Goal: Task Accomplishment & Management: Manage account settings

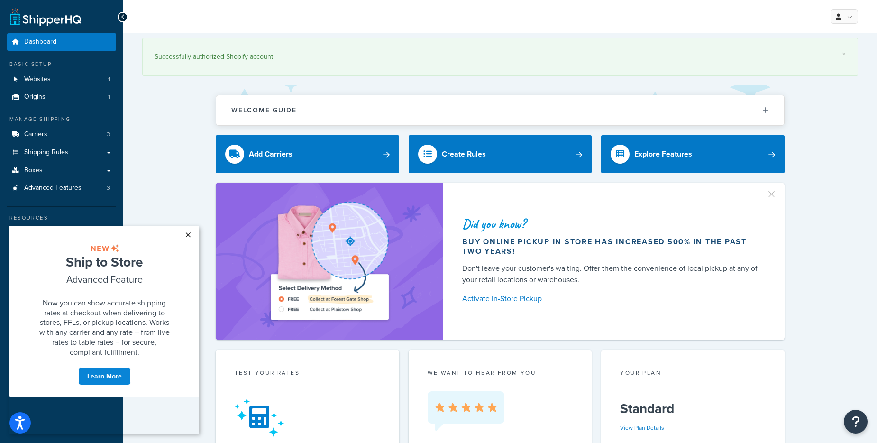
click at [189, 237] on link "×" at bounding box center [188, 234] width 17 height 17
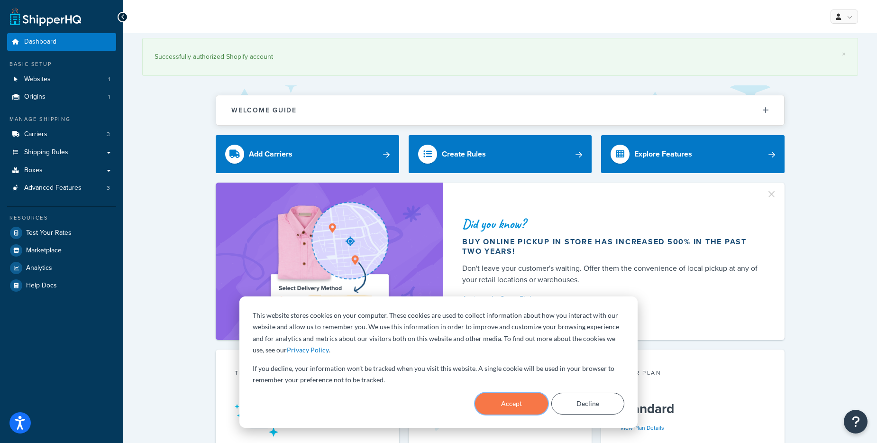
click at [504, 405] on button "Accept" at bounding box center [511, 403] width 73 height 22
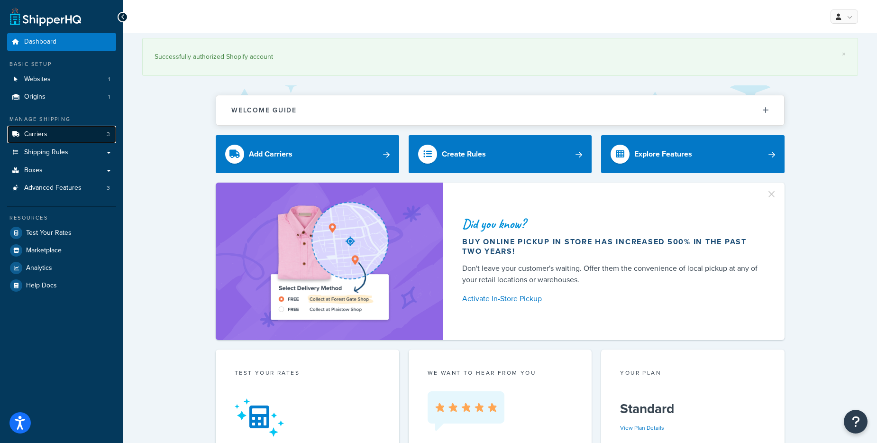
click at [42, 135] on span "Carriers" at bounding box center [35, 134] width 23 height 8
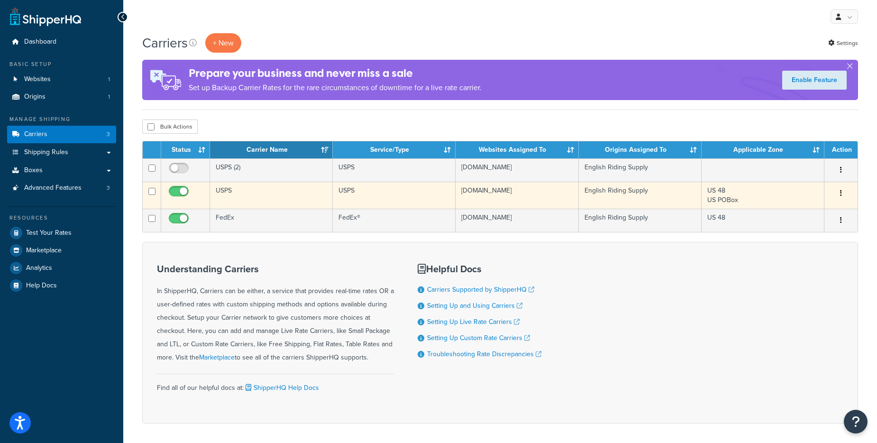
click at [841, 190] on icon "button" at bounding box center [841, 193] width 2 height 7
click at [785, 209] on link "Edit" at bounding box center [802, 211] width 75 height 19
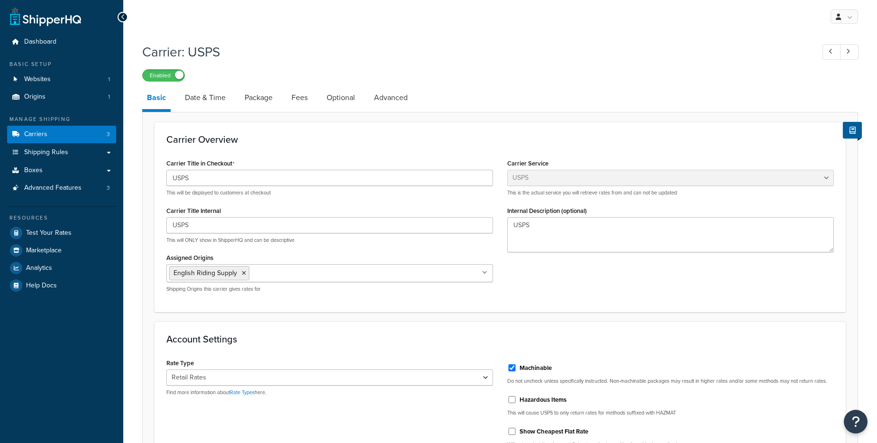
select select "usps"
click at [55, 152] on span "Shipping Rules" at bounding box center [46, 152] width 44 height 8
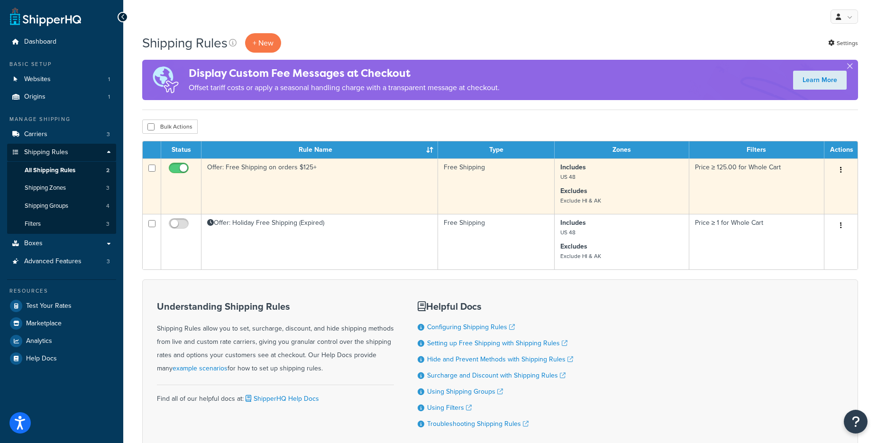
click at [841, 168] on icon "button" at bounding box center [841, 169] width 2 height 7
click at [782, 186] on icon at bounding box center [781, 187] width 7 height 7
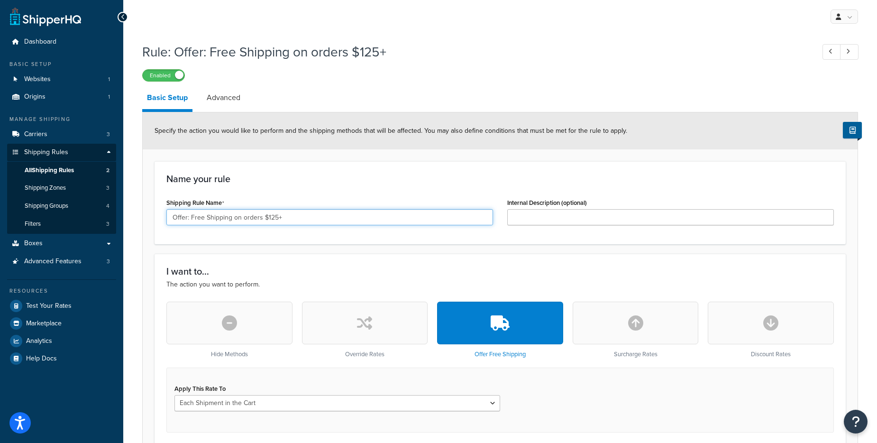
click at [291, 217] on input "Offer: Free Shipping on orders $125+" at bounding box center [329, 217] width 327 height 16
type input "Offer: Free Shipping on orders $100+"
click at [414, 175] on h3 "Name your rule" at bounding box center [499, 178] width 667 height 10
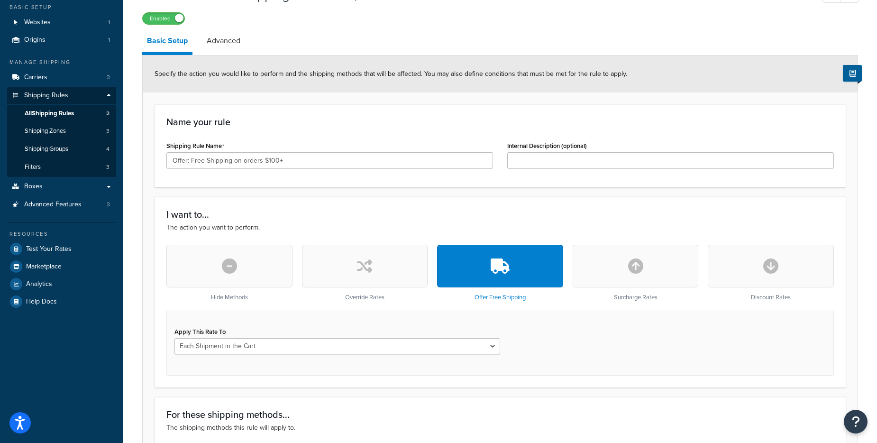
scroll to position [142, 0]
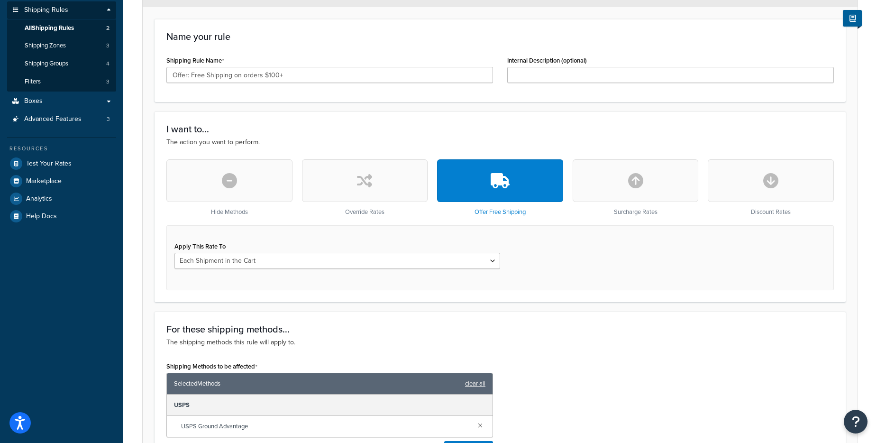
click at [347, 270] on div "Apply This Rate To Each Shipment in the Cart Each Shipping Group in the Cart Ea…" at bounding box center [337, 257] width 340 height 36
click at [355, 260] on select "Each Shipment in the Cart Each Shipping Group in the Cart Each Item within a Sh…" at bounding box center [337, 261] width 326 height 16
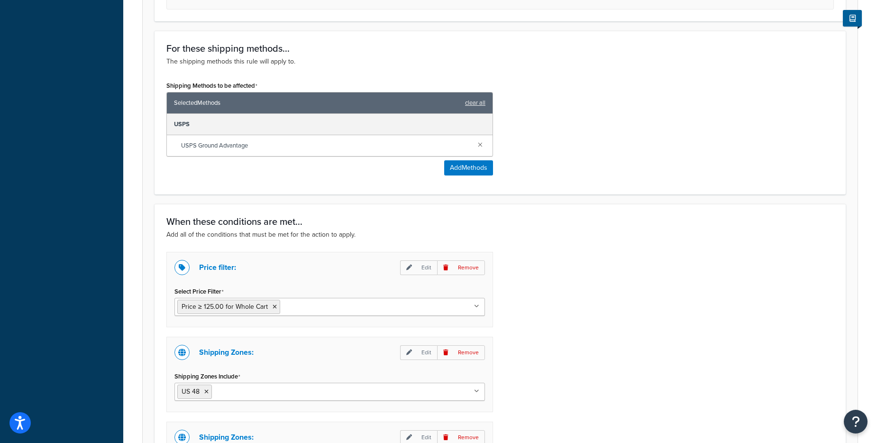
scroll to position [427, 0]
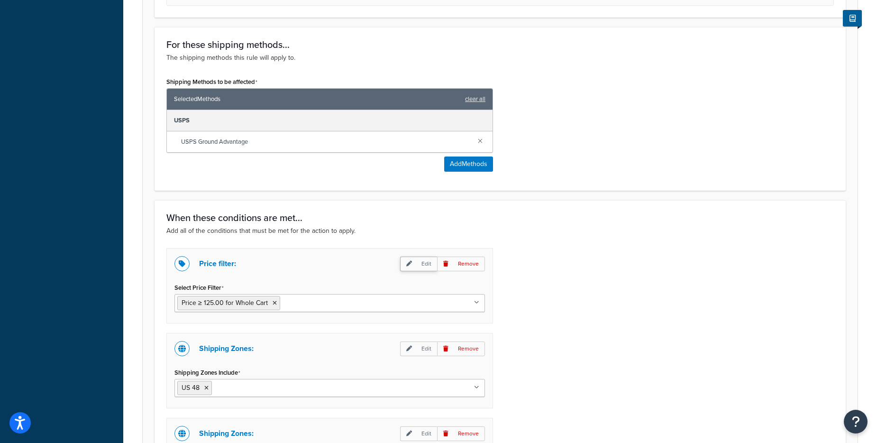
click at [426, 263] on p "Edit" at bounding box center [418, 263] width 37 height 15
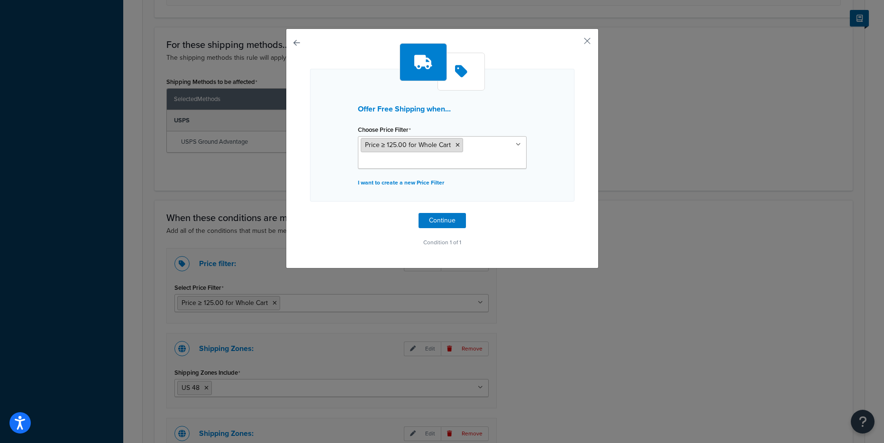
click at [424, 146] on span "Price ≥ 125.00 for Whole Cart" at bounding box center [408, 145] width 86 height 10
click at [387, 182] on p "I want to create a new Price Filter" at bounding box center [442, 182] width 169 height 13
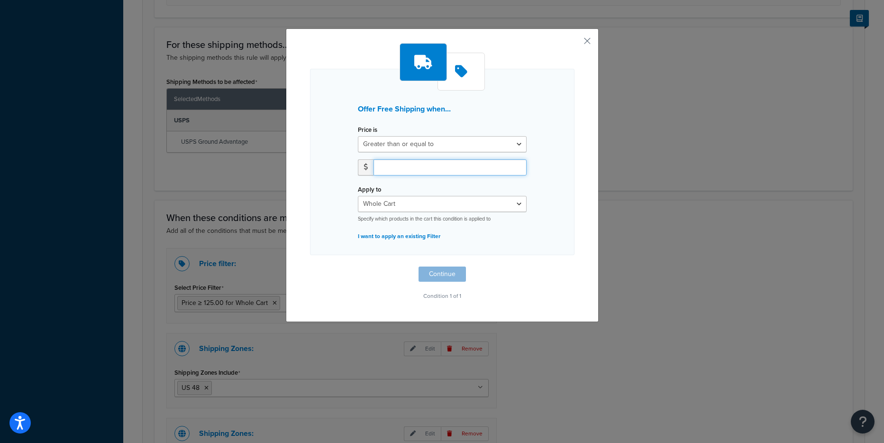
click at [394, 169] on input "number" at bounding box center [449, 167] width 153 height 16
type input "100.00"
click at [437, 275] on button "Continue" at bounding box center [441, 273] width 47 height 15
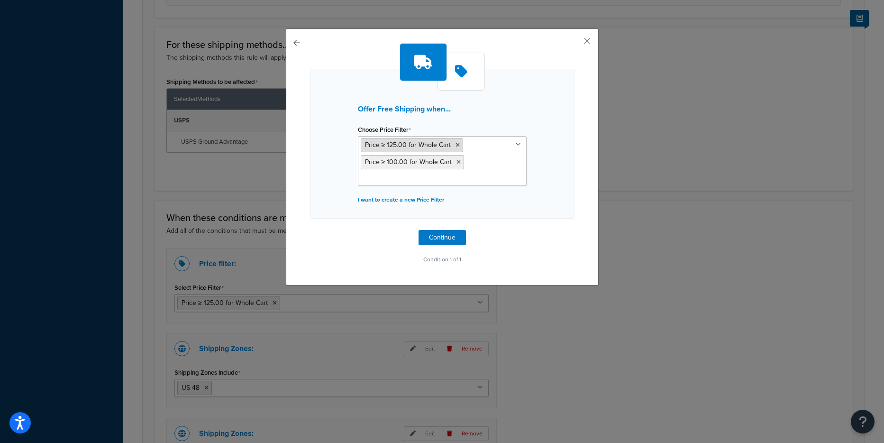
click at [455, 144] on icon at bounding box center [457, 145] width 4 height 6
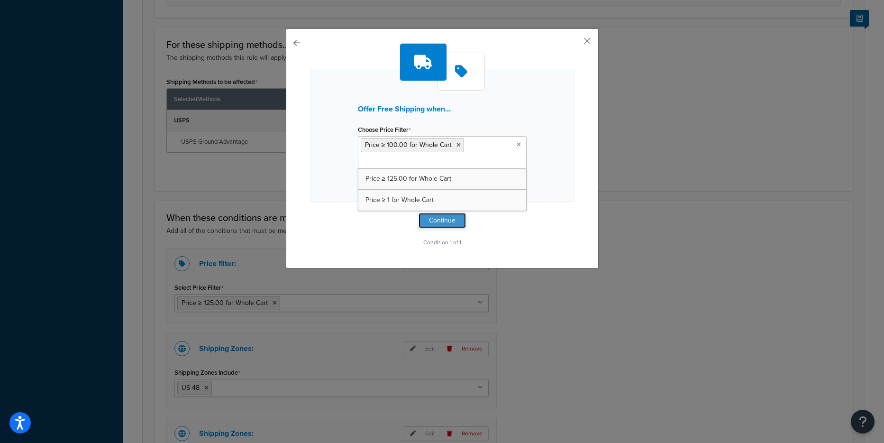
click at [444, 220] on button "Continue" at bounding box center [441, 220] width 47 height 15
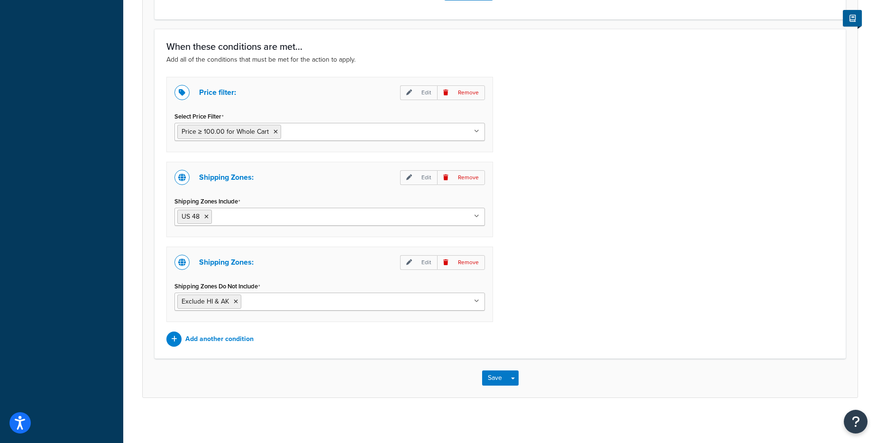
scroll to position [600, 0]
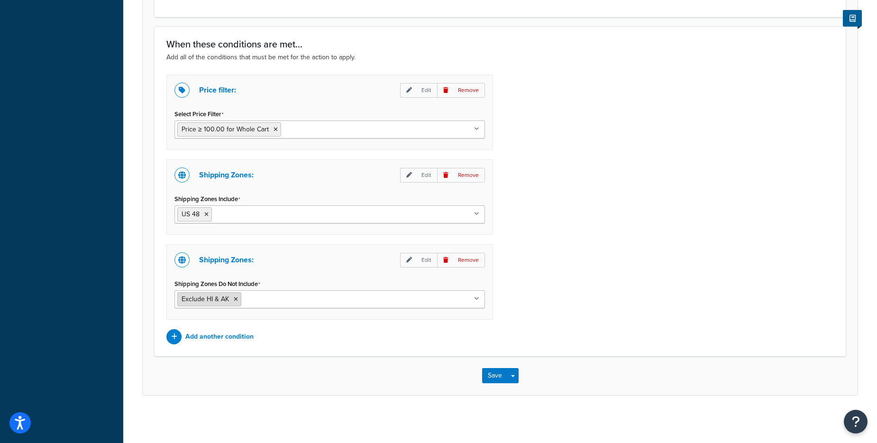
click at [236, 300] on icon at bounding box center [236, 299] width 4 height 6
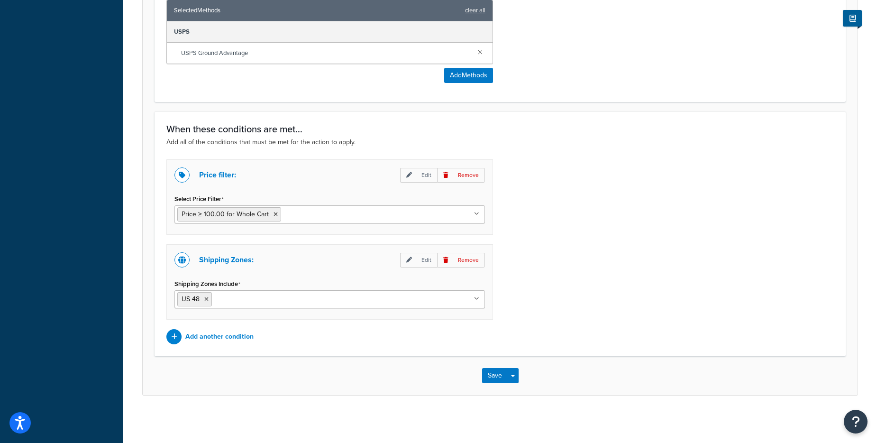
click at [277, 301] on input "Shipping Zones Include" at bounding box center [256, 298] width 84 height 10
click at [297, 255] on div "Shipping Zones: Edit Remove" at bounding box center [329, 259] width 310 height 15
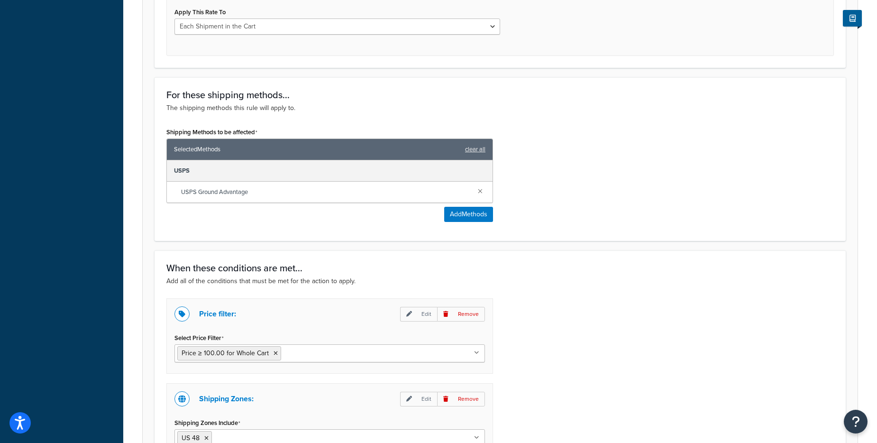
scroll to position [373, 0]
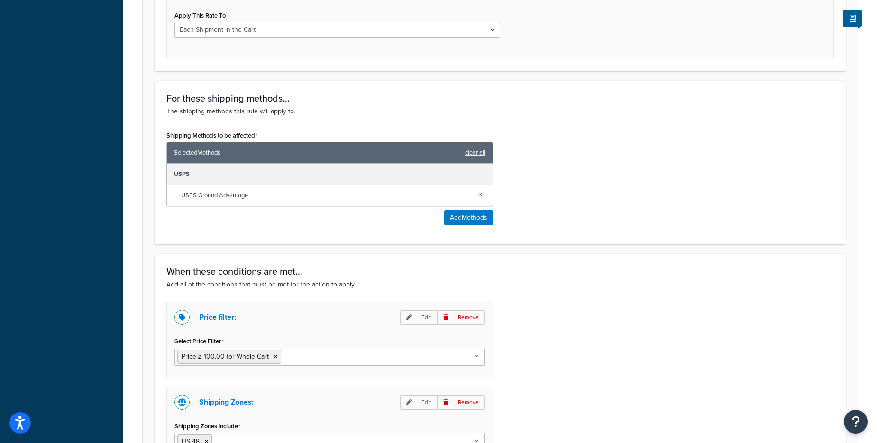
click at [355, 190] on span "USPS Ground Advantage" at bounding box center [325, 195] width 289 height 13
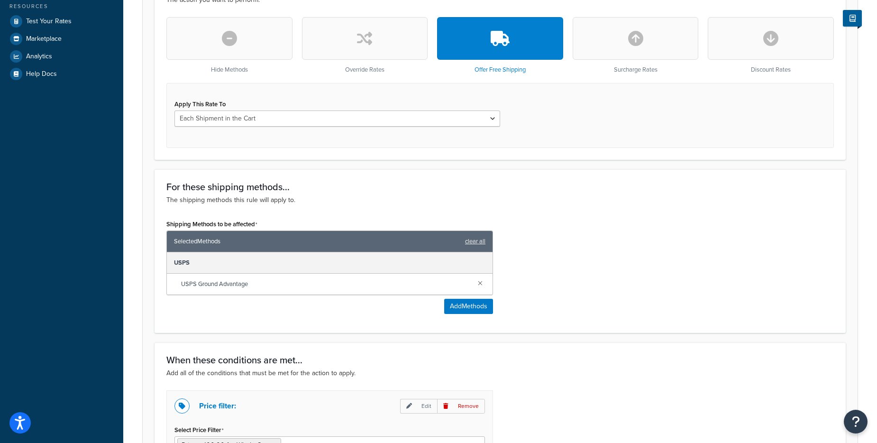
scroll to position [515, 0]
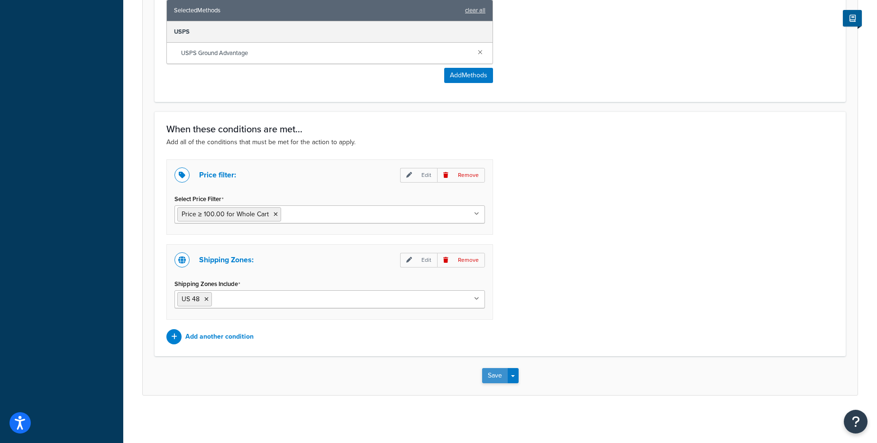
click at [495, 378] on button "Save" at bounding box center [495, 375] width 26 height 15
